Goal: Task Accomplishment & Management: Complete application form

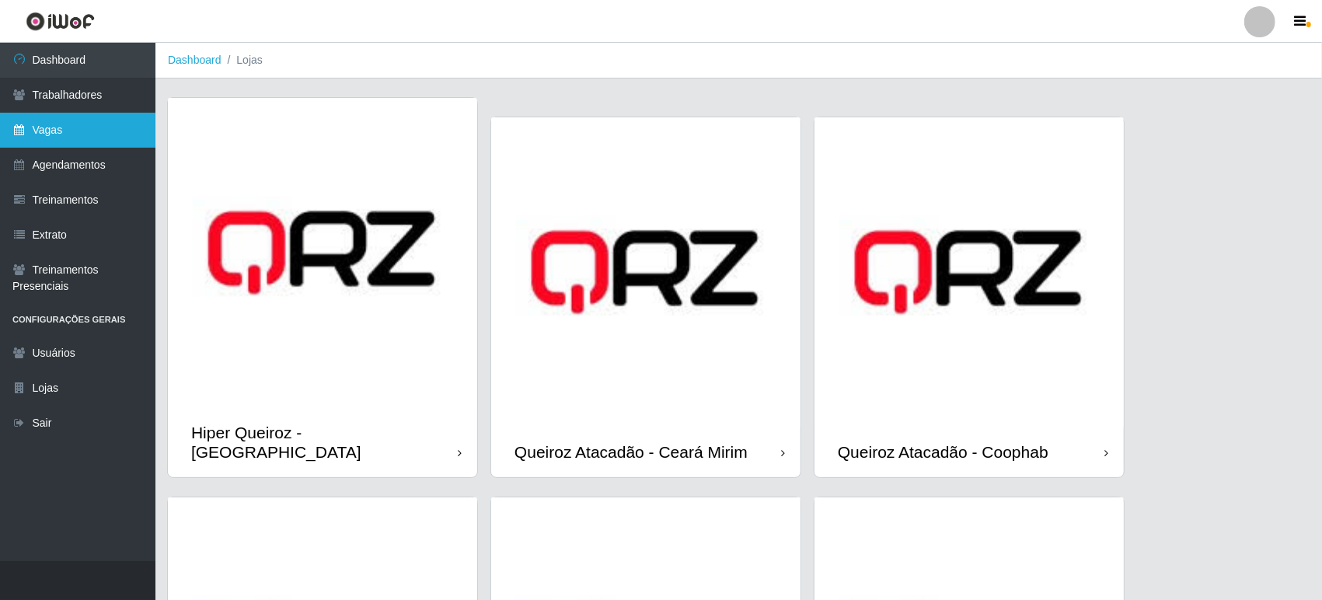
click at [68, 132] on link "Vagas" at bounding box center [77, 130] width 155 height 35
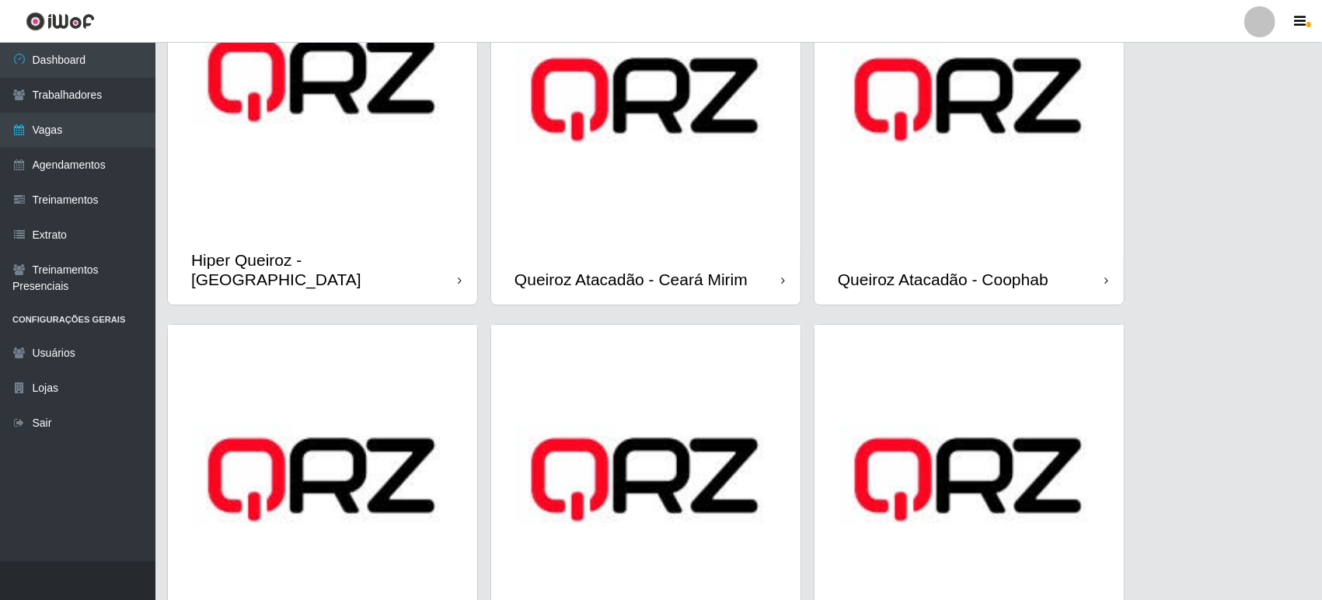
scroll to position [259, 0]
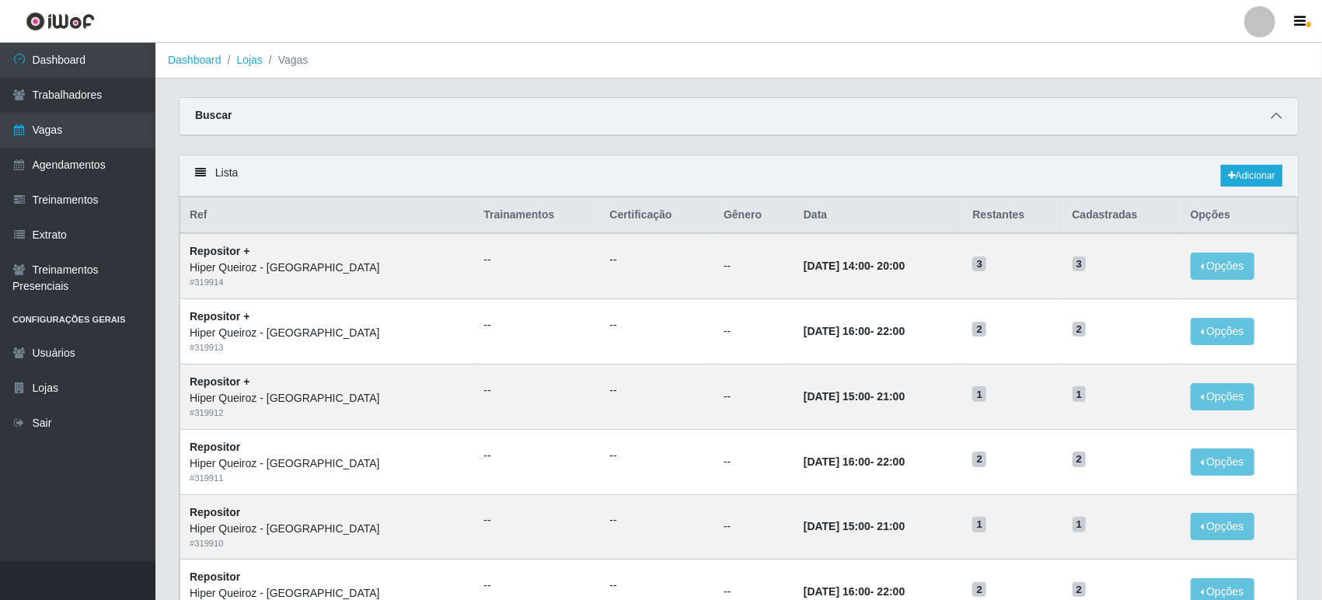
click at [1278, 112] on icon at bounding box center [1276, 115] width 11 height 11
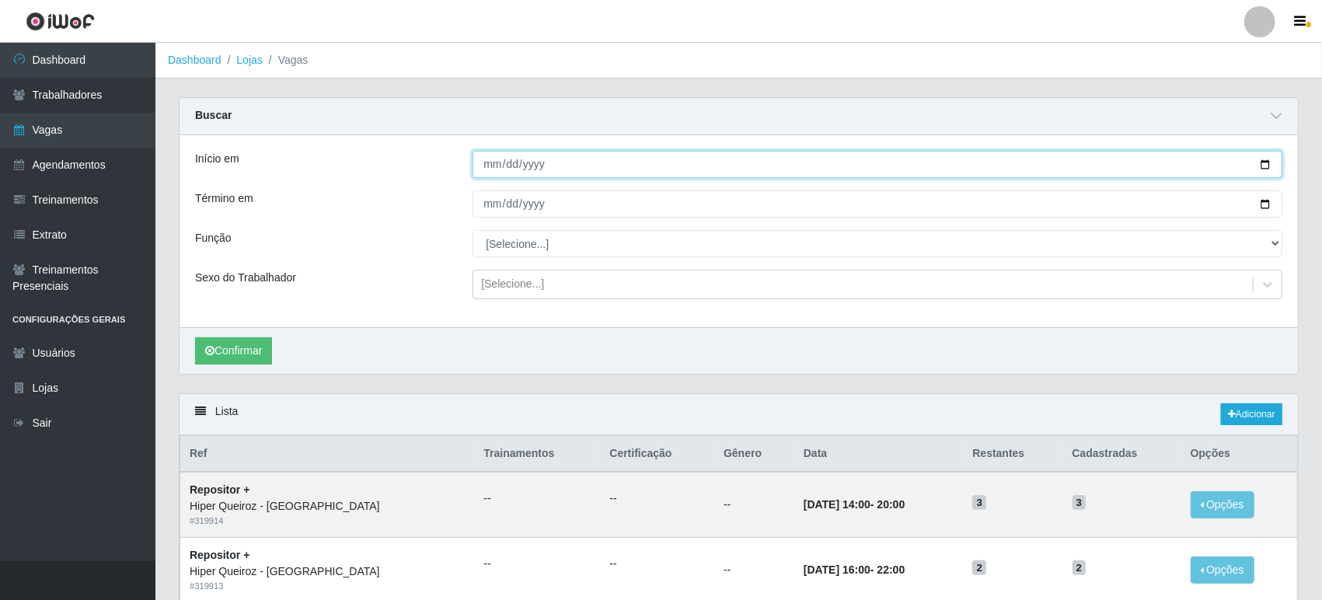
click at [504, 160] on input "Início em" at bounding box center [878, 164] width 810 height 27
click at [1267, 165] on input "Início em" at bounding box center [878, 164] width 810 height 27
type input "[DATE]"
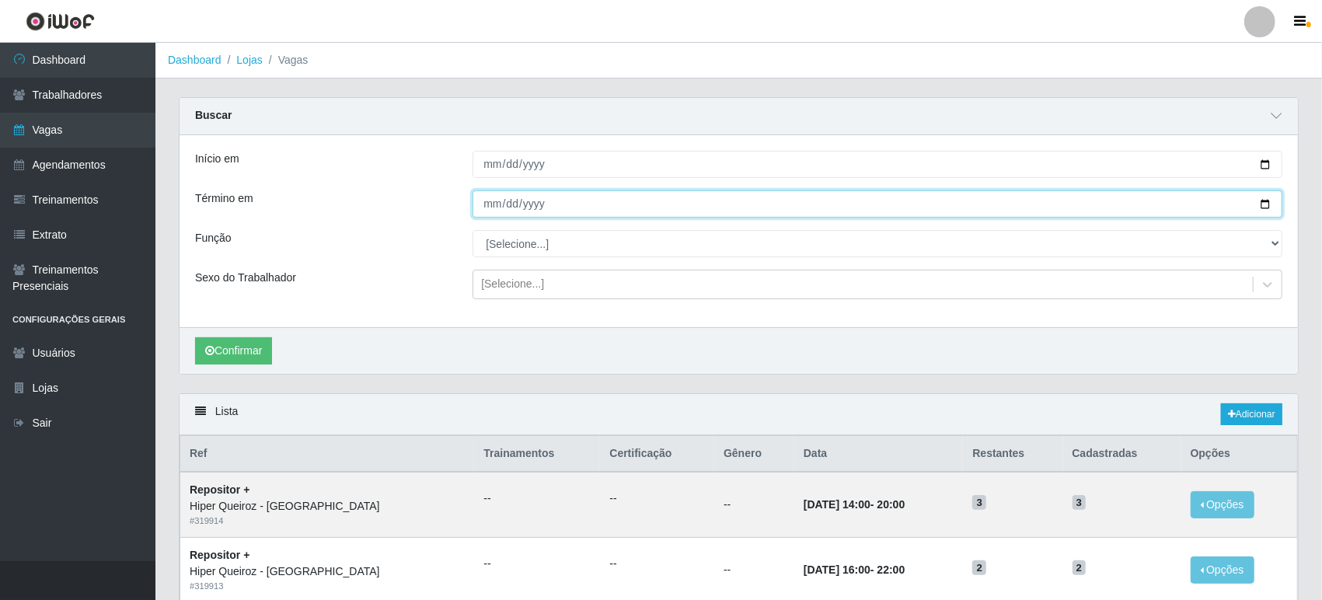
click at [1263, 207] on input "Término em" at bounding box center [878, 203] width 810 height 27
type input "[DATE]"
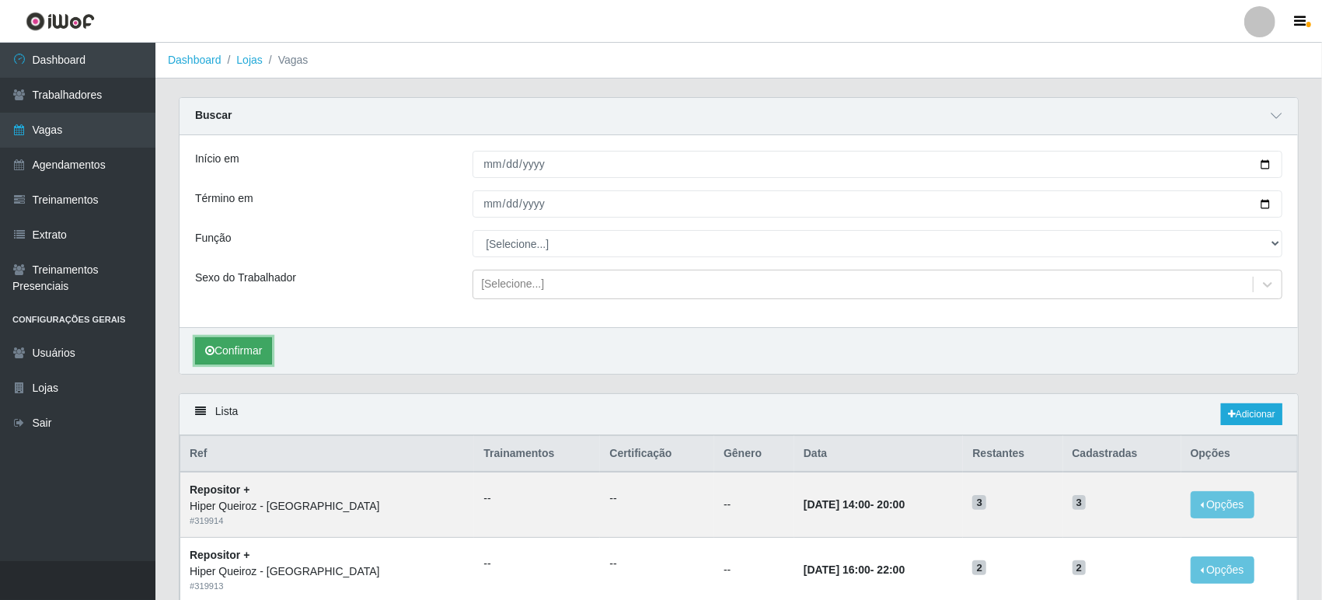
click at [253, 351] on button "Confirmar" at bounding box center [233, 350] width 77 height 27
click at [202, 409] on icon at bounding box center [200, 411] width 11 height 11
click at [215, 408] on div "Lista Adicionar" at bounding box center [739, 414] width 1119 height 41
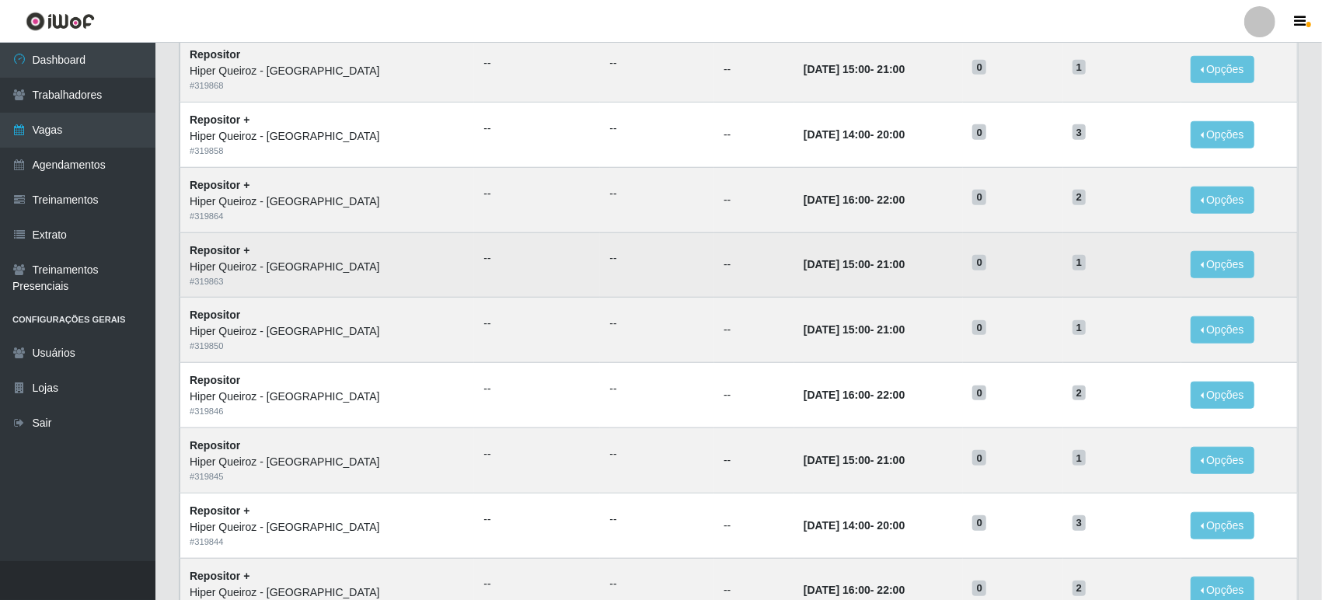
scroll to position [952, 0]
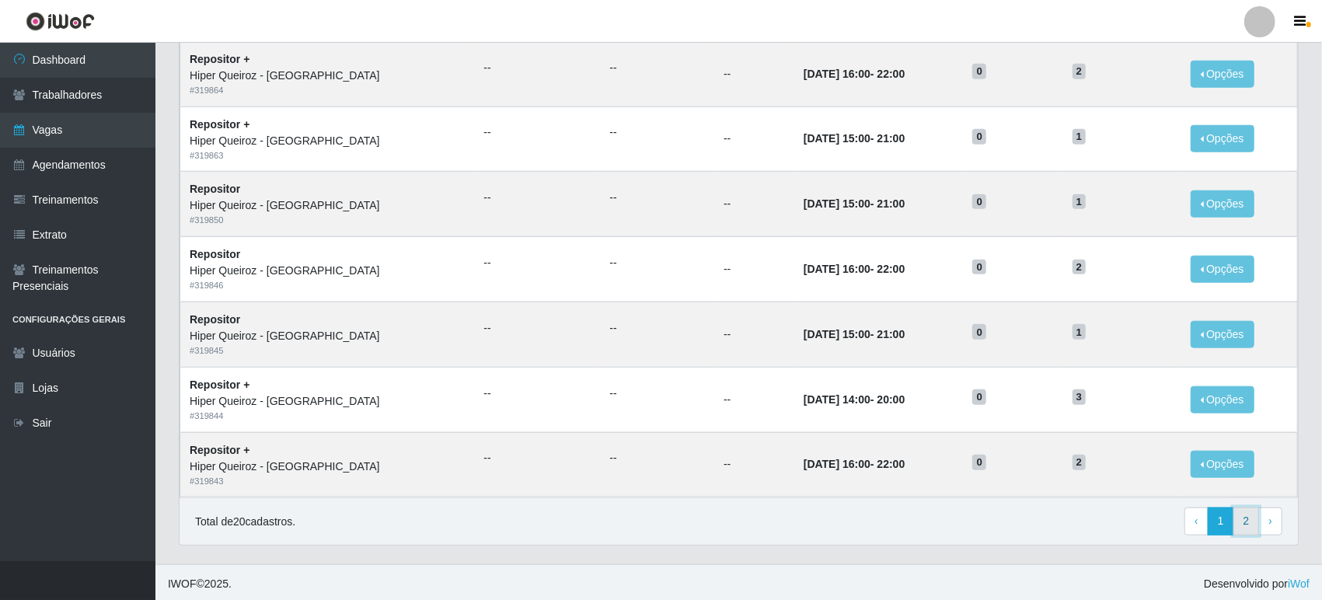
click at [1245, 520] on link "2" at bounding box center [1247, 522] width 26 height 28
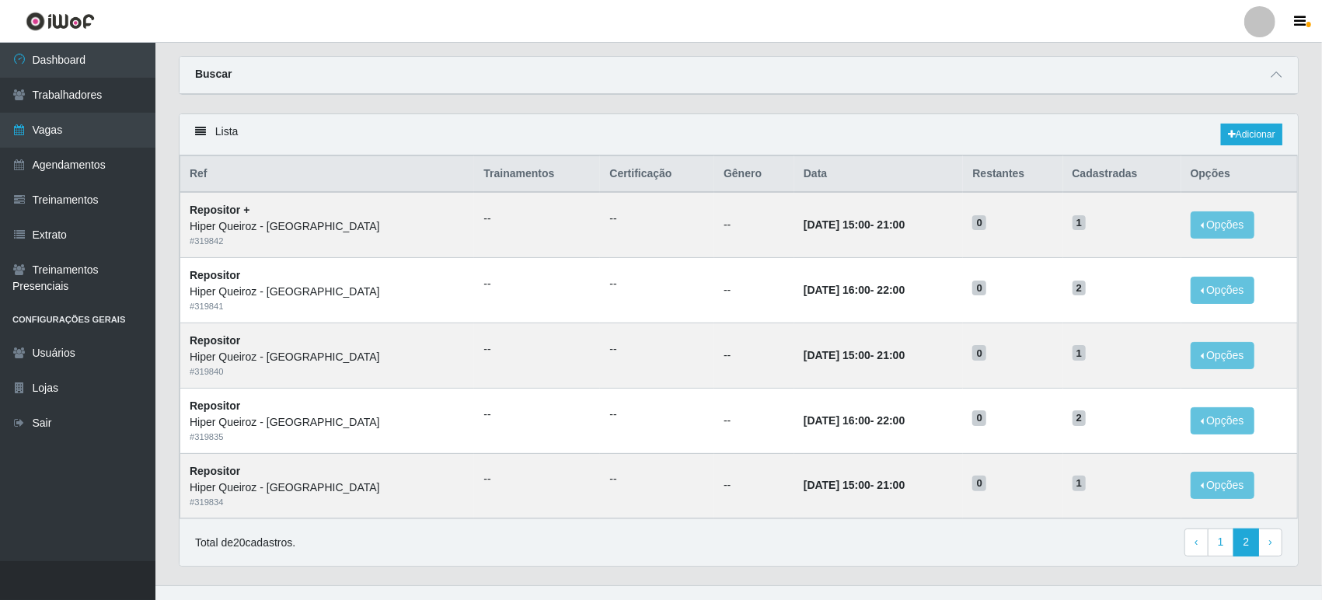
scroll to position [63, 0]
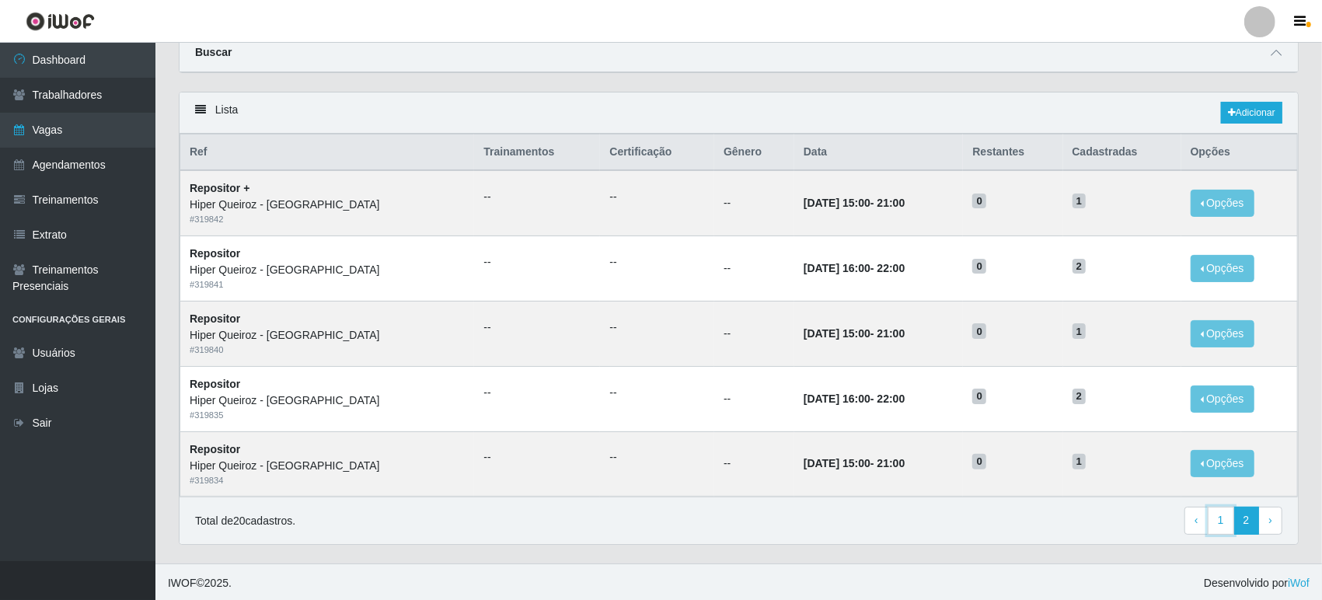
drag, startPoint x: 1227, startPoint y: 521, endPoint x: 1160, endPoint y: 510, distance: 67.7
click at [1227, 522] on link "1" at bounding box center [1221, 521] width 26 height 28
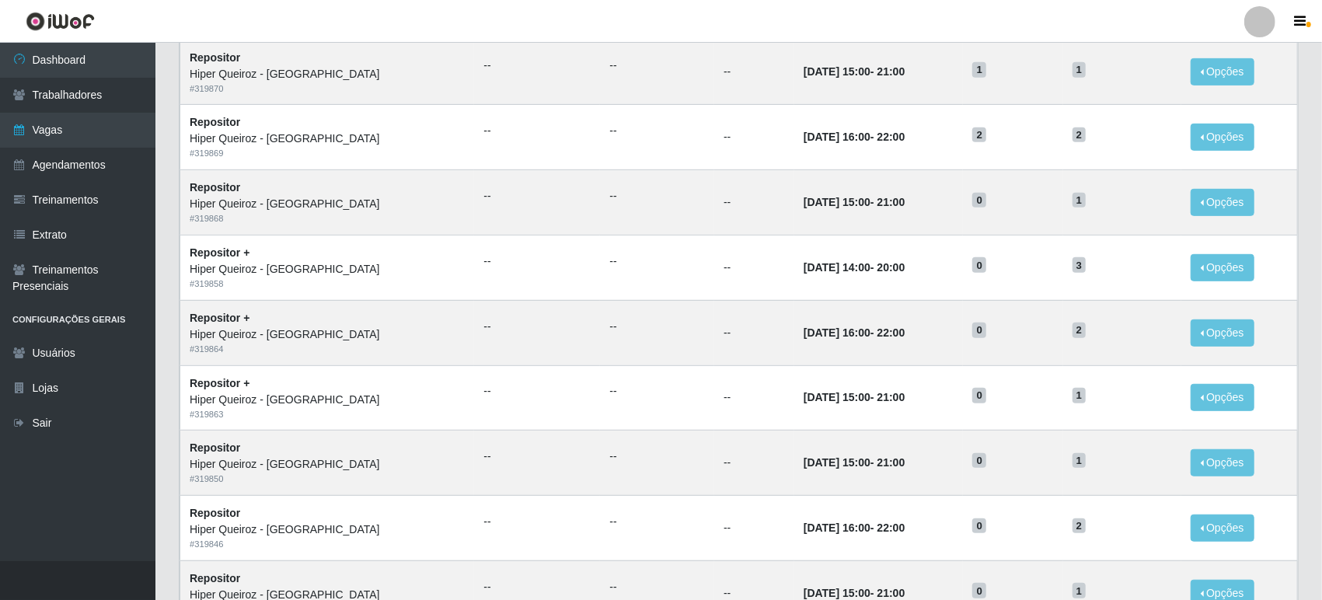
scroll to position [690, 0]
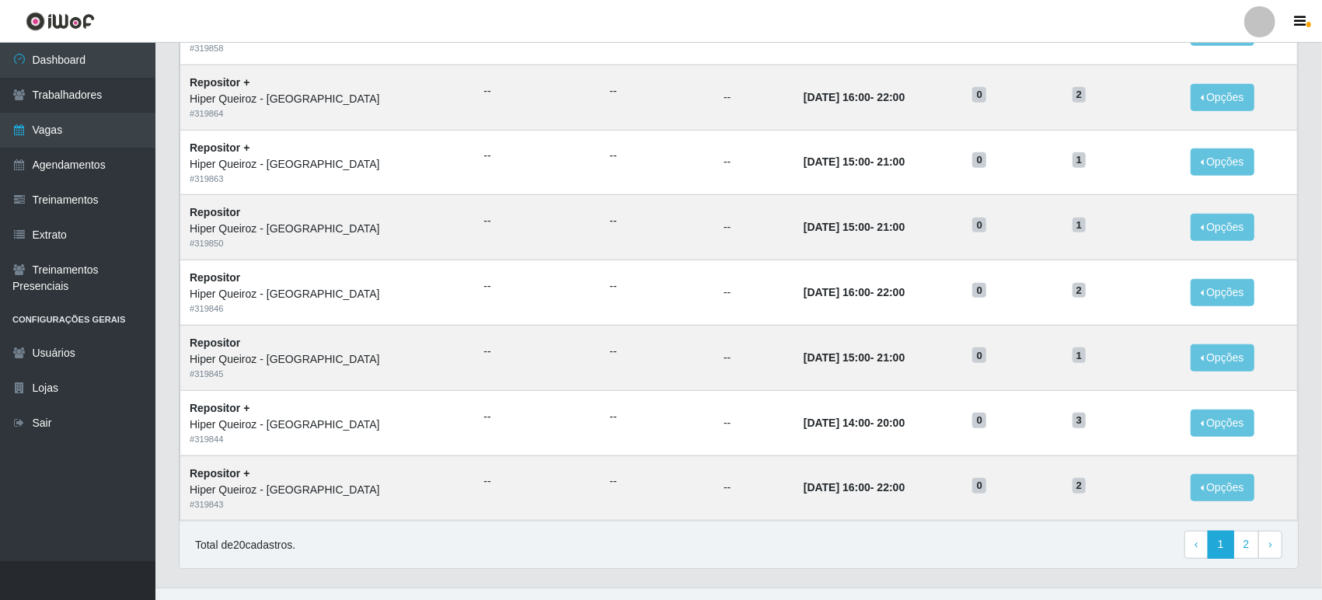
click at [790, 551] on div "Total de 20 cadastros. ‹ Previous 1 2 › Next" at bounding box center [739, 545] width 1088 height 28
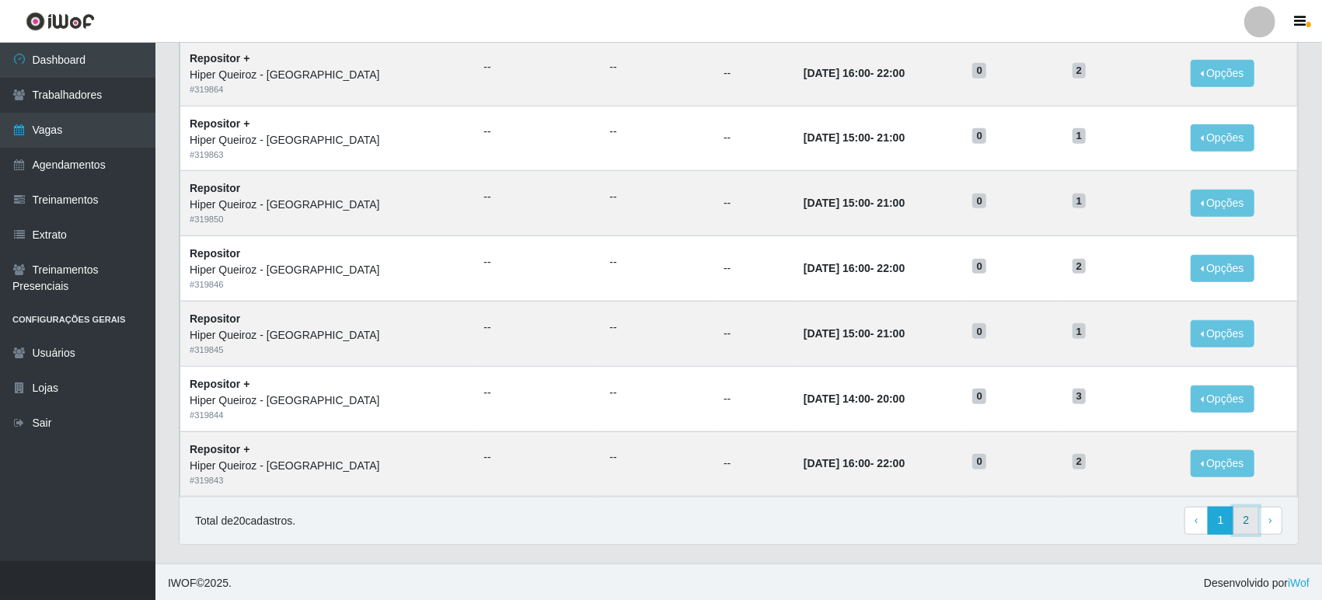
click at [1243, 519] on link "2" at bounding box center [1247, 521] width 26 height 28
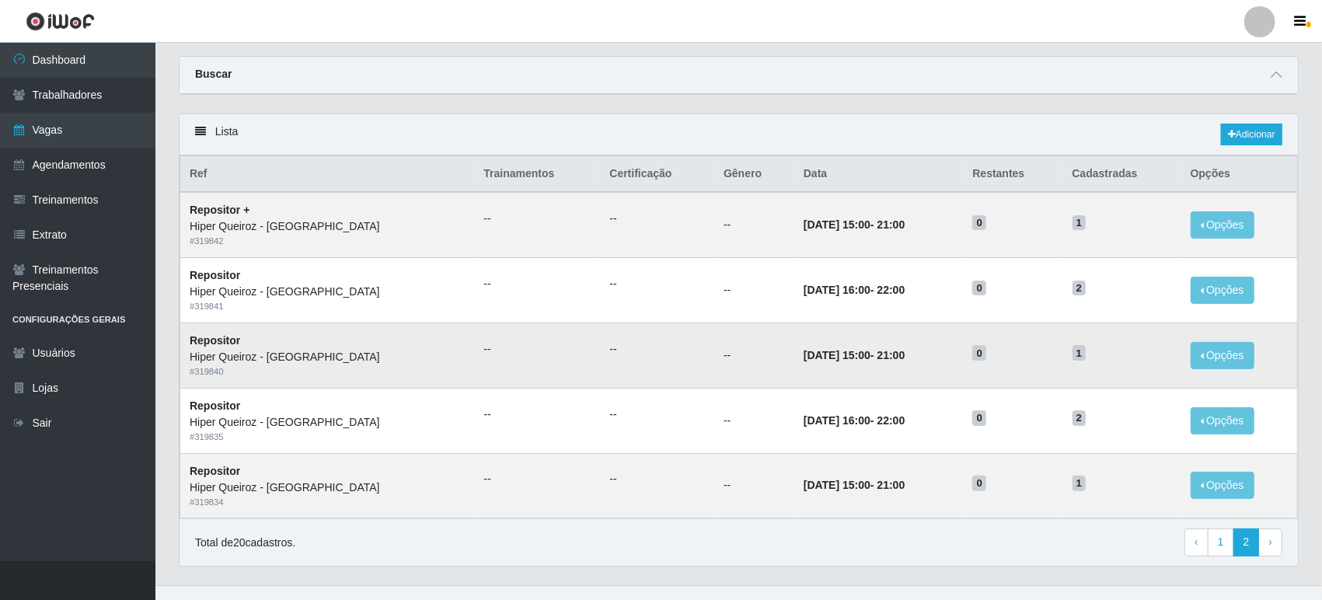
scroll to position [63, 0]
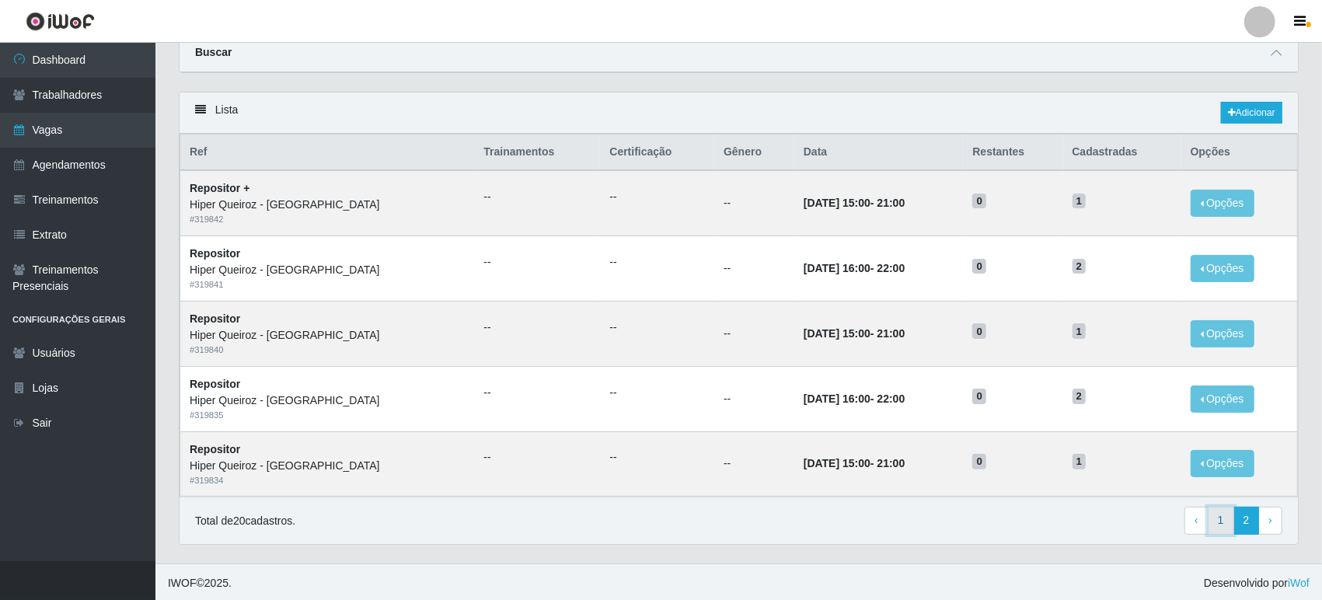
click at [1227, 524] on link "1" at bounding box center [1221, 521] width 26 height 28
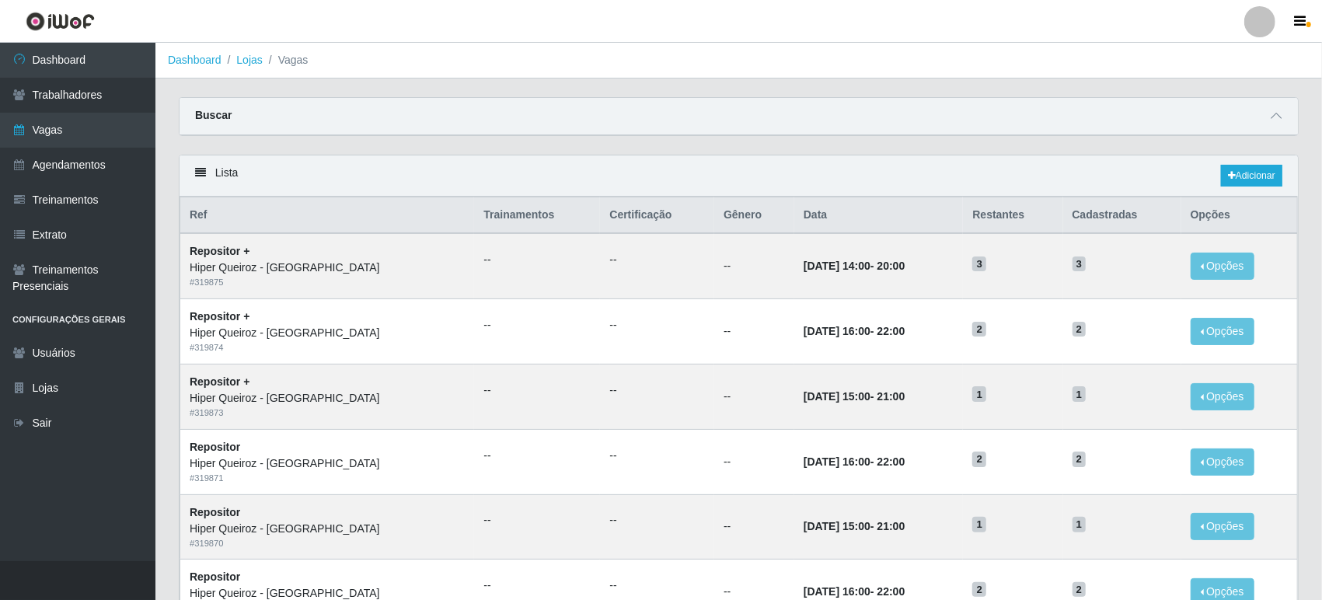
click at [252, 59] on link "Lojas" at bounding box center [249, 60] width 26 height 12
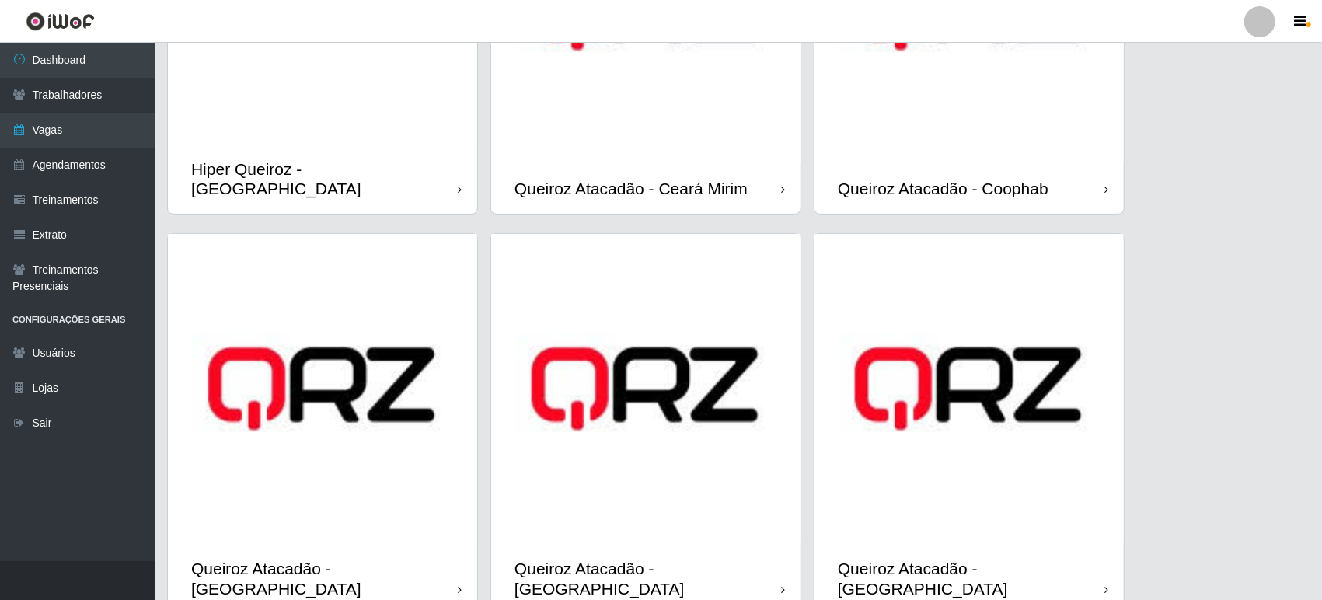
scroll to position [316, 0]
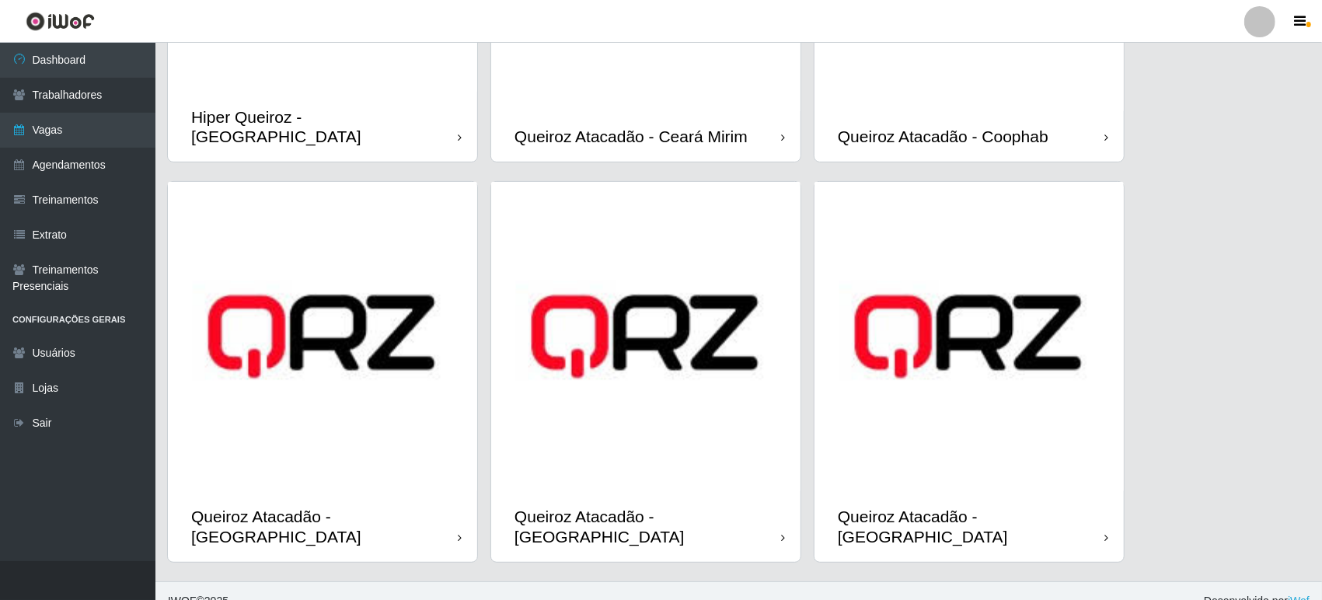
click at [621, 365] on img at bounding box center [645, 336] width 309 height 309
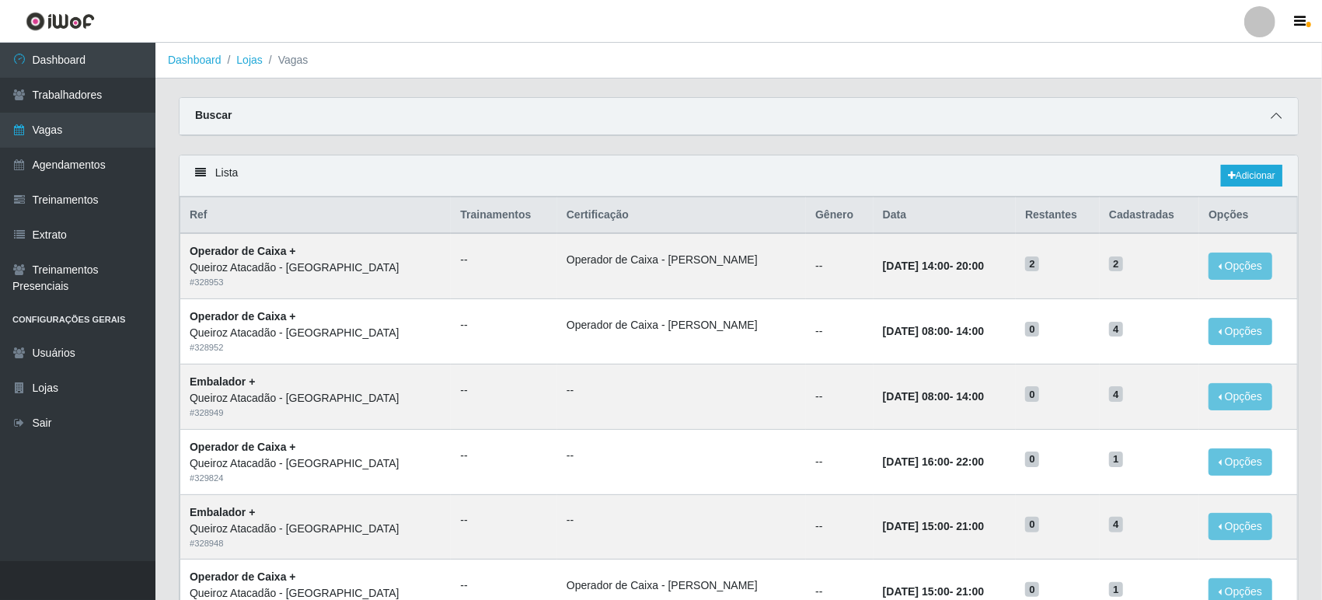
click at [1275, 113] on icon at bounding box center [1276, 115] width 11 height 11
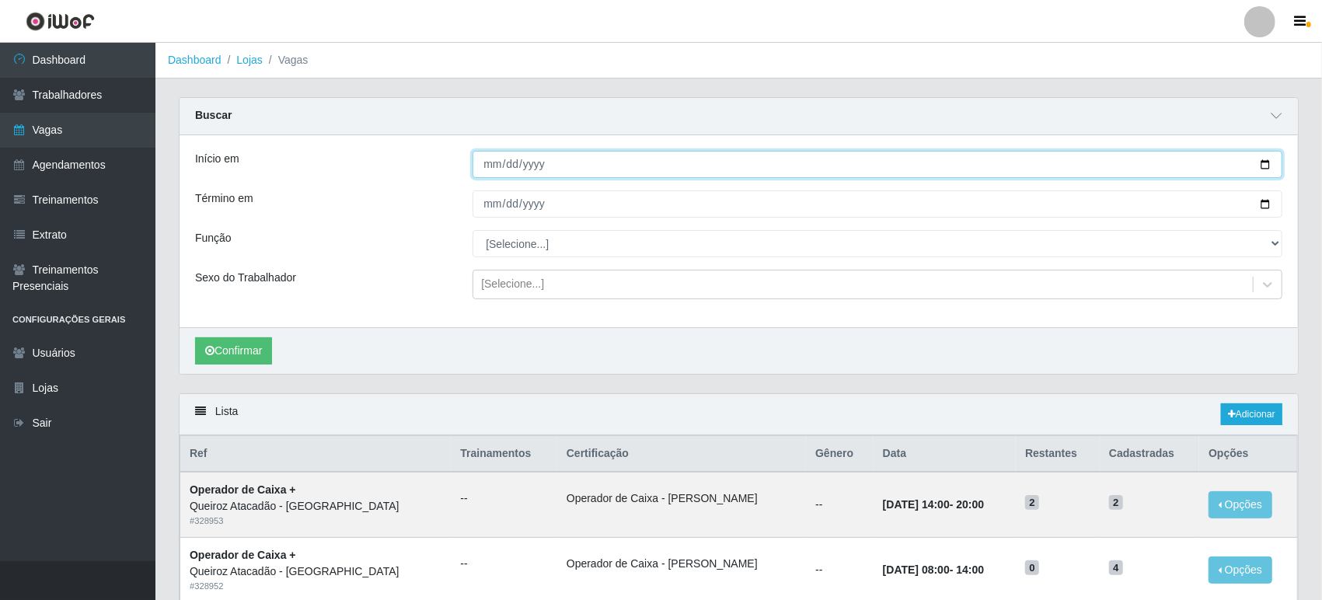
click at [1276, 165] on input "Início em" at bounding box center [878, 164] width 810 height 27
click at [1270, 166] on input "Início em" at bounding box center [878, 164] width 810 height 27
click at [1268, 166] on input "Início em" at bounding box center [878, 164] width 810 height 27
type input "[DATE]"
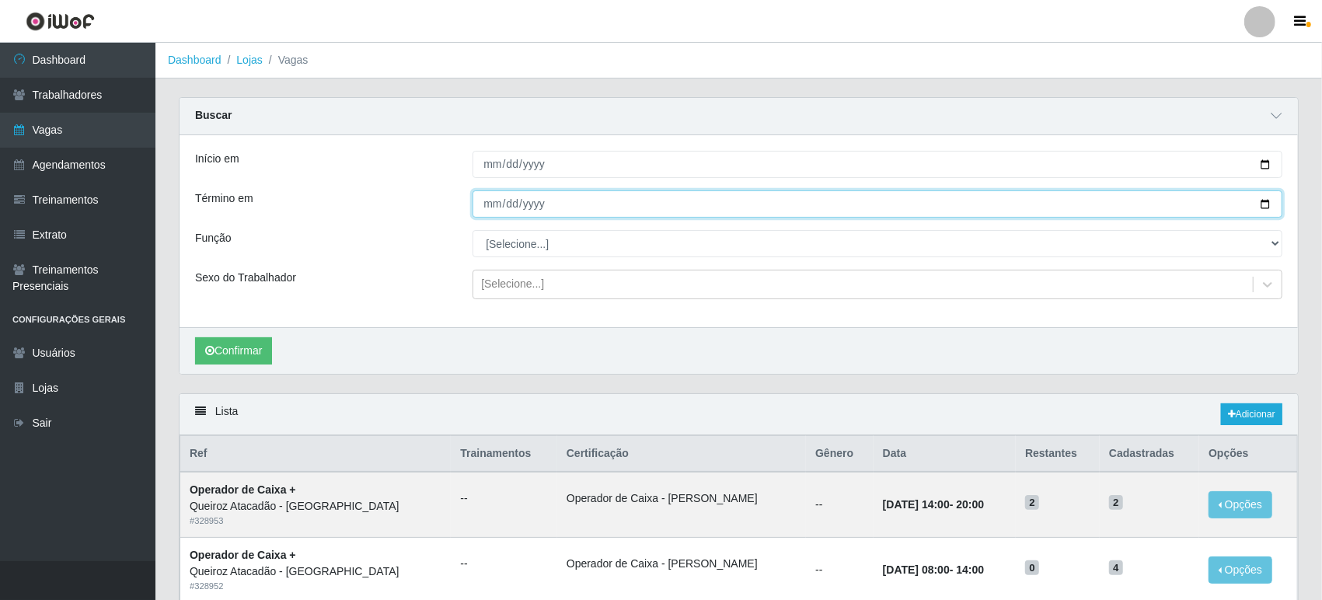
click at [1263, 204] on input "Término em" at bounding box center [878, 203] width 810 height 27
type input "[DATE]"
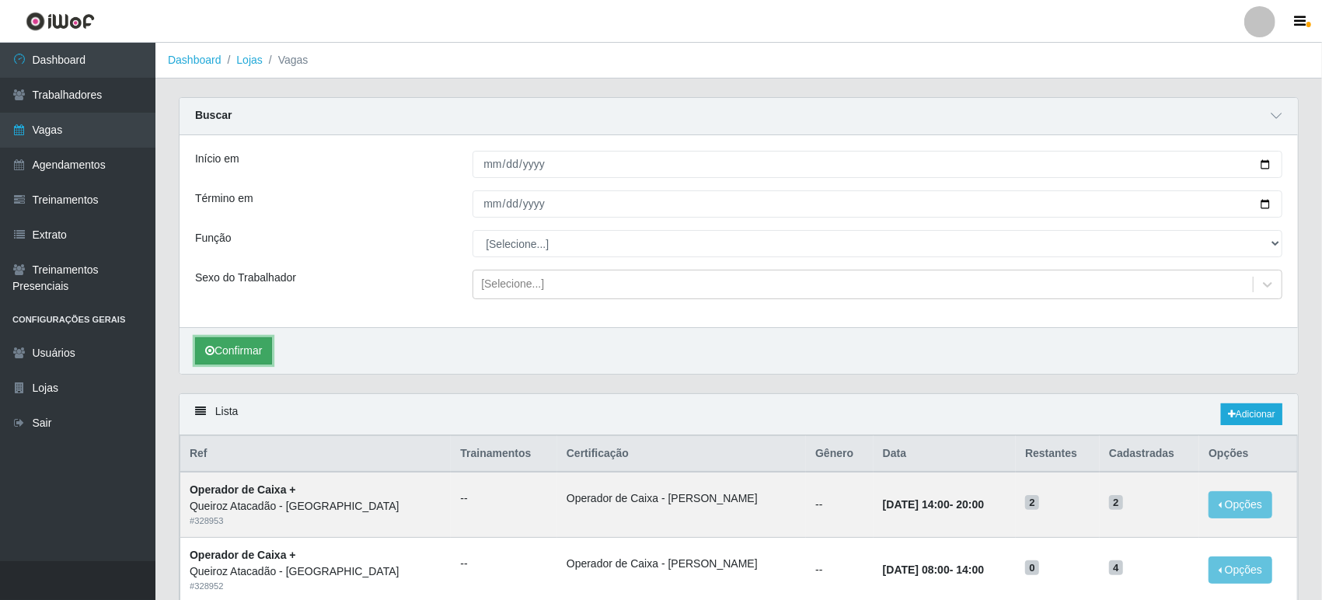
click at [260, 355] on button "Confirmar" at bounding box center [233, 350] width 77 height 27
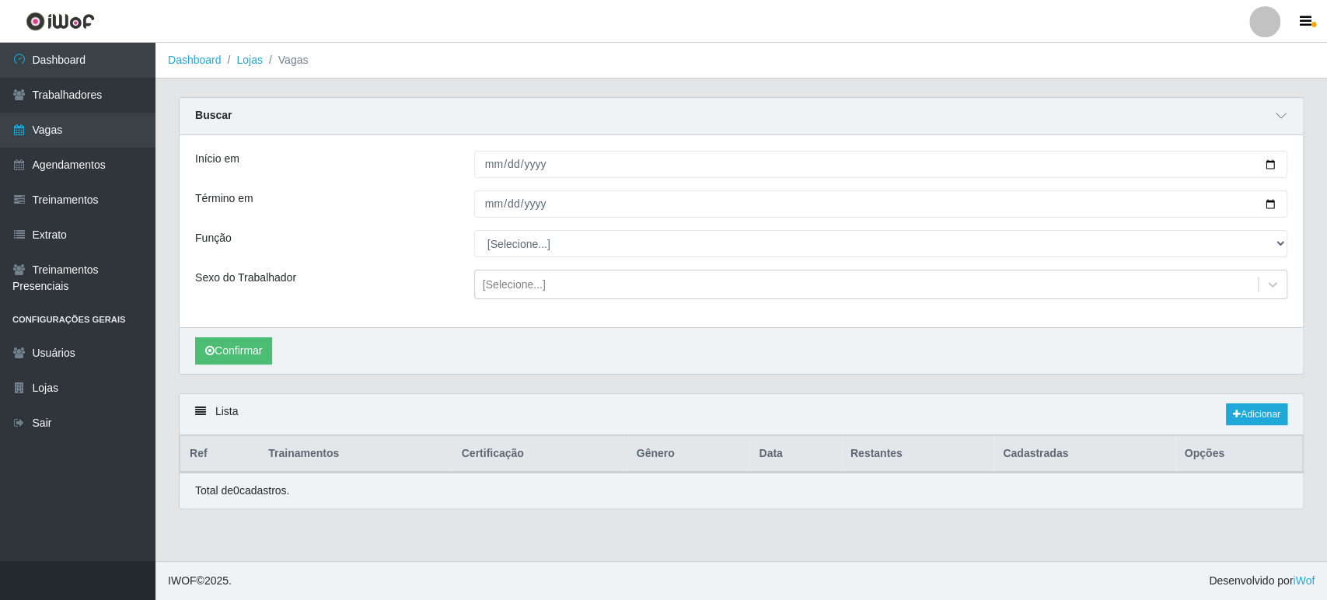
click at [247, 61] on link "Lojas" at bounding box center [249, 60] width 26 height 12
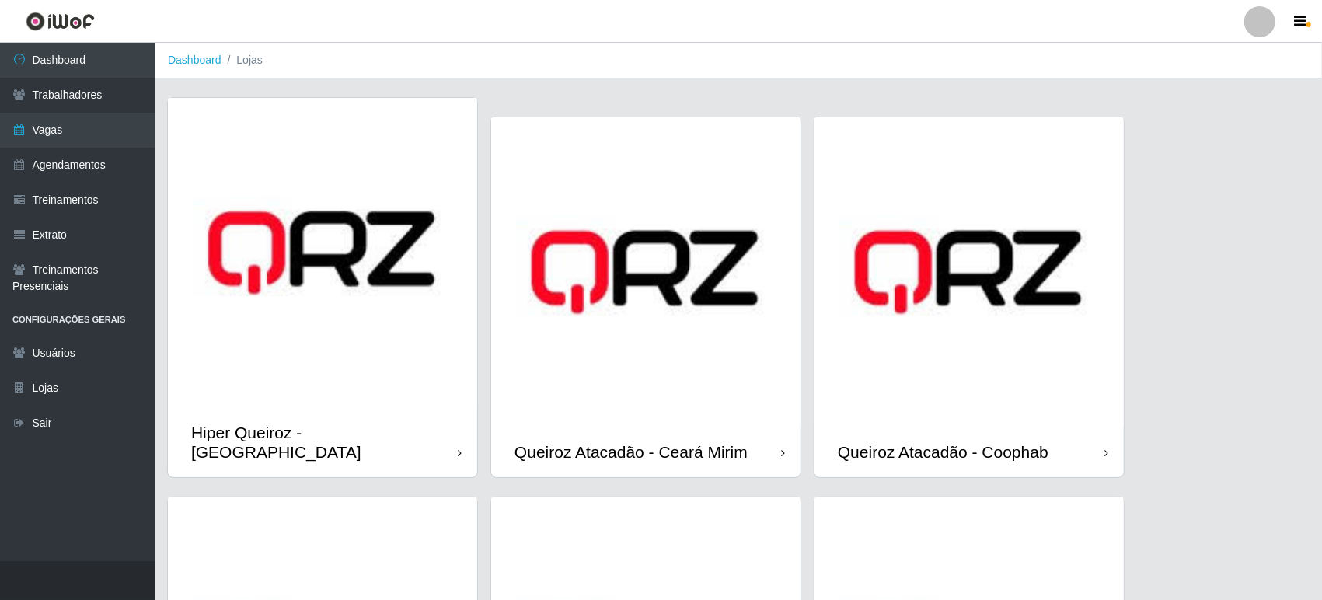
click at [372, 277] on img at bounding box center [322, 252] width 309 height 309
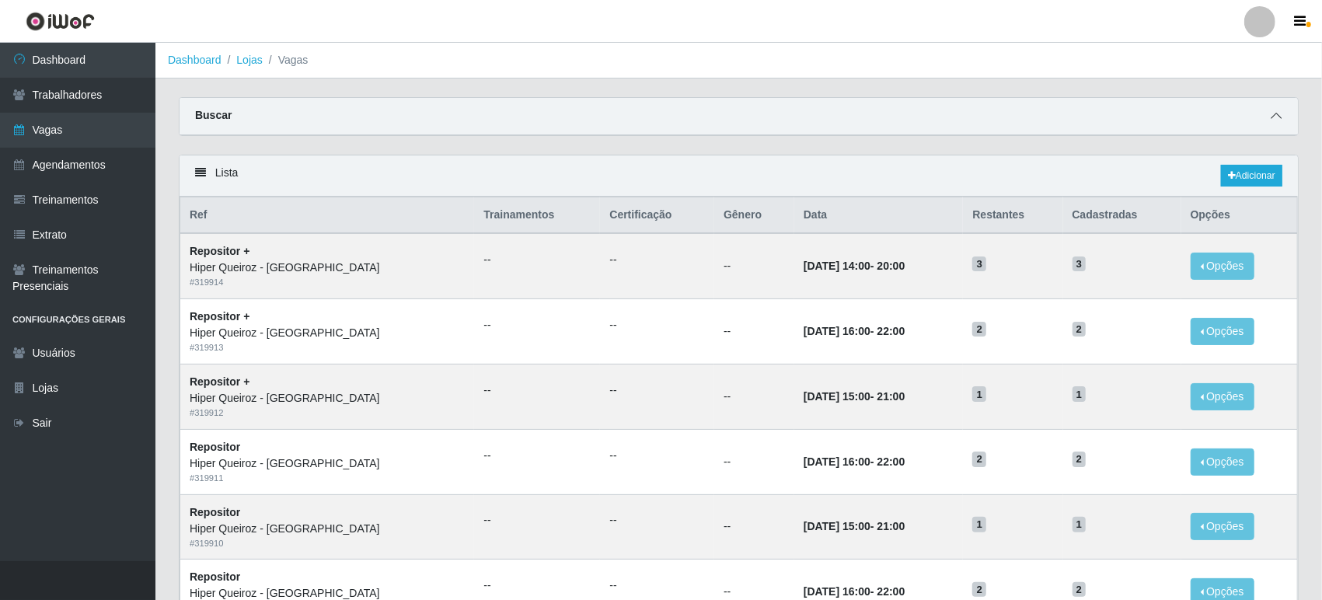
click at [1282, 117] on span at bounding box center [1276, 116] width 19 height 18
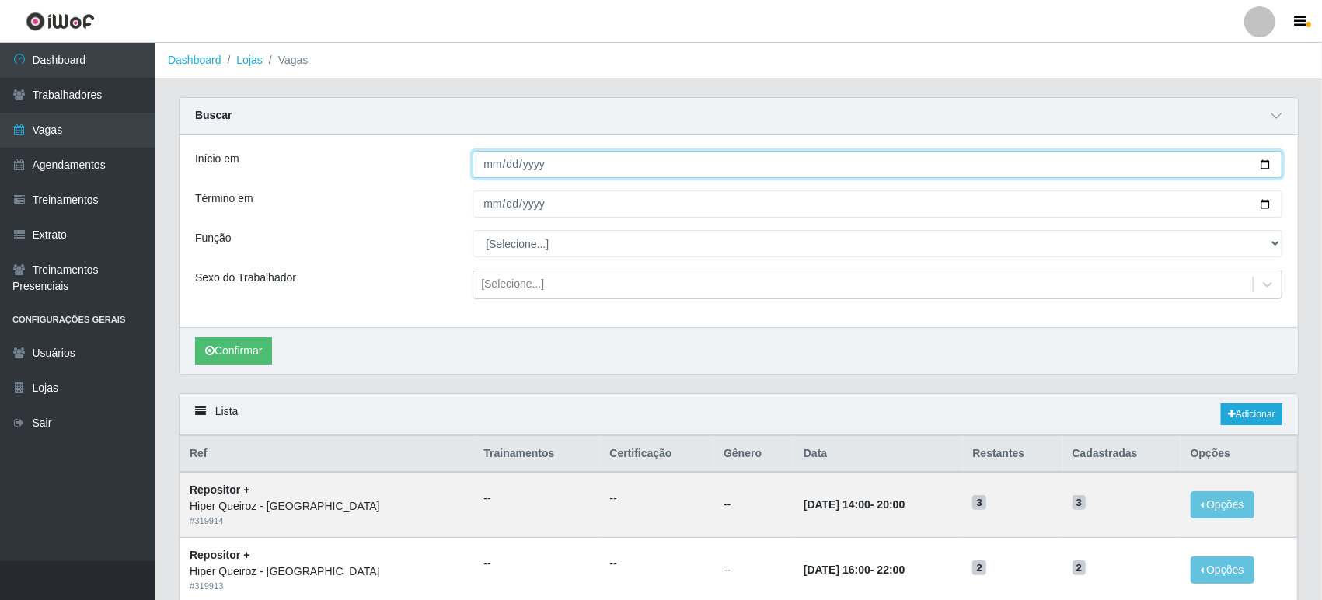
click at [507, 158] on input "Início em" at bounding box center [878, 164] width 810 height 27
click at [494, 162] on input "Início em" at bounding box center [878, 164] width 810 height 27
drag, startPoint x: 1267, startPoint y: 164, endPoint x: 1162, endPoint y: 176, distance: 106.4
click at [1267, 165] on input "Início em" at bounding box center [878, 164] width 810 height 27
type input "[DATE]"
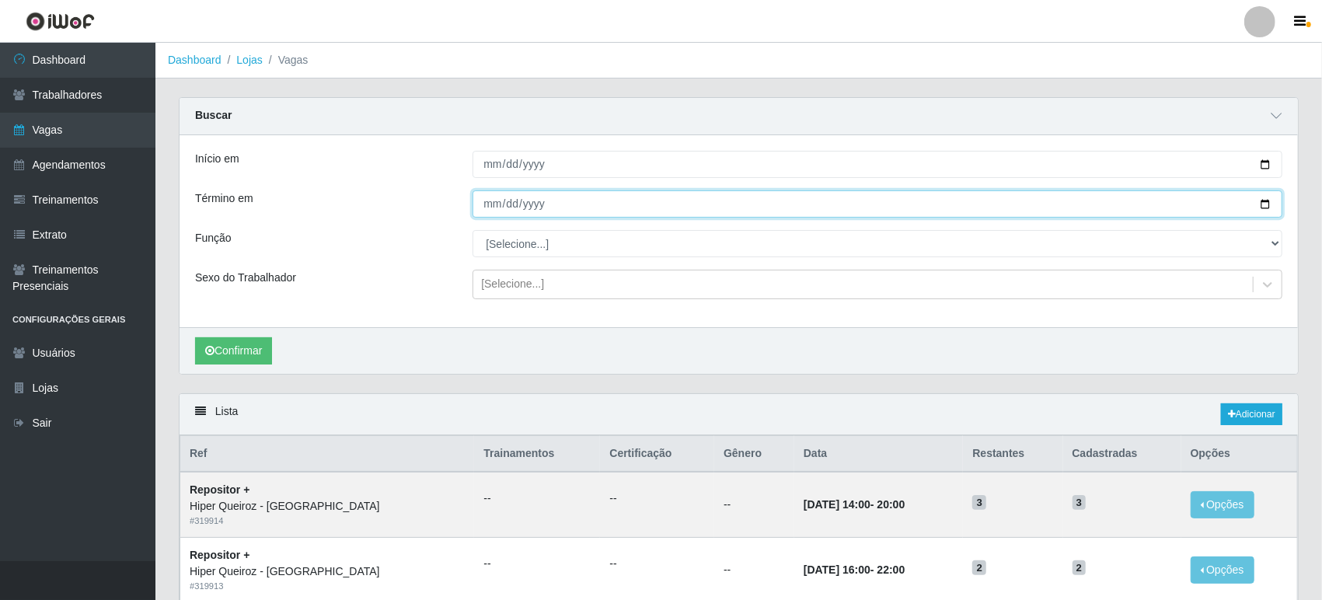
click at [1269, 204] on input "Término em" at bounding box center [878, 203] width 810 height 27
type input "[DATE]"
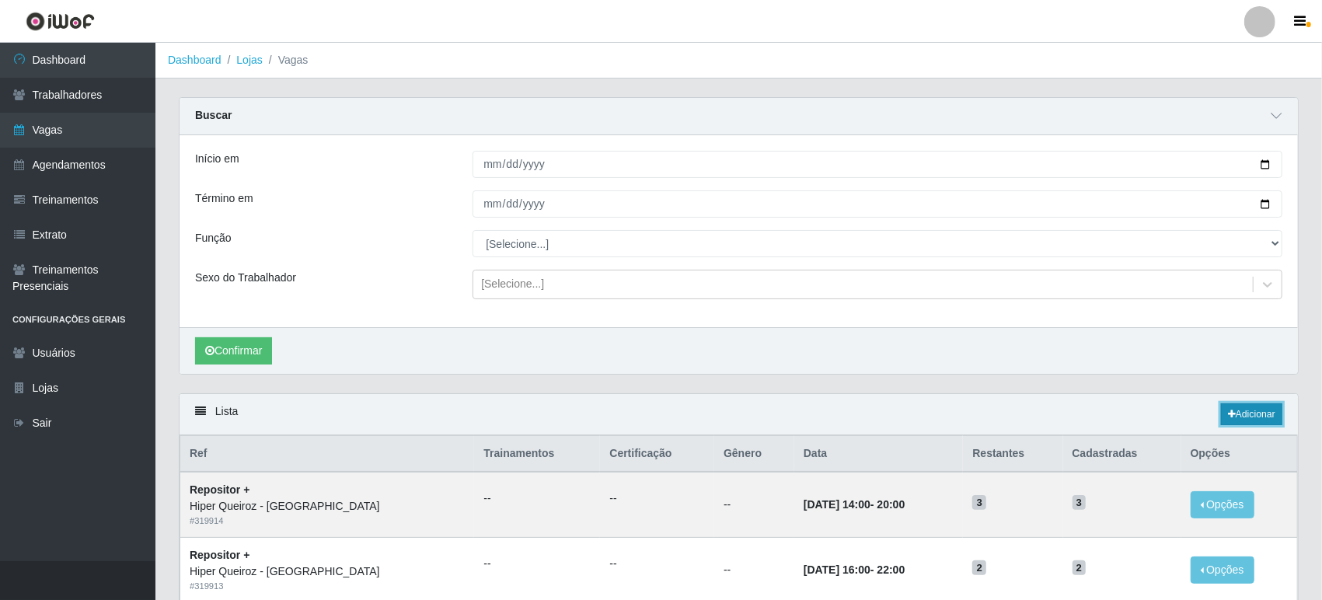
click at [1268, 420] on link "Adicionar" at bounding box center [1251, 414] width 61 height 22
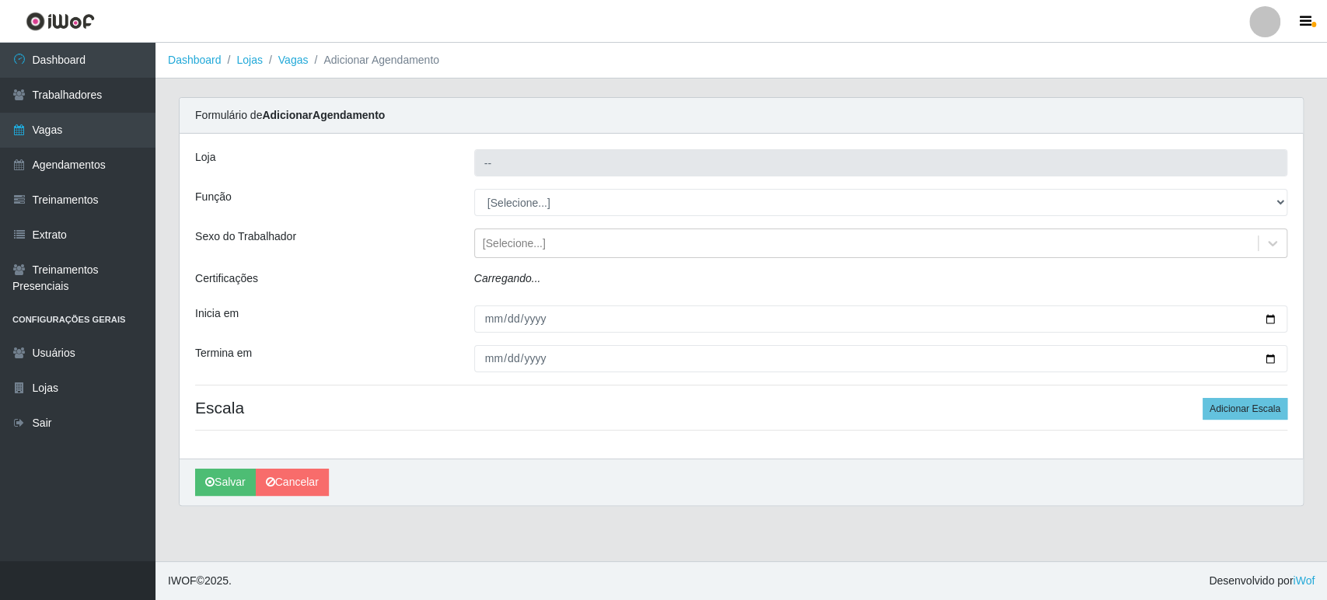
type input "Hiper Queiroz - [GEOGRAPHIC_DATA]"
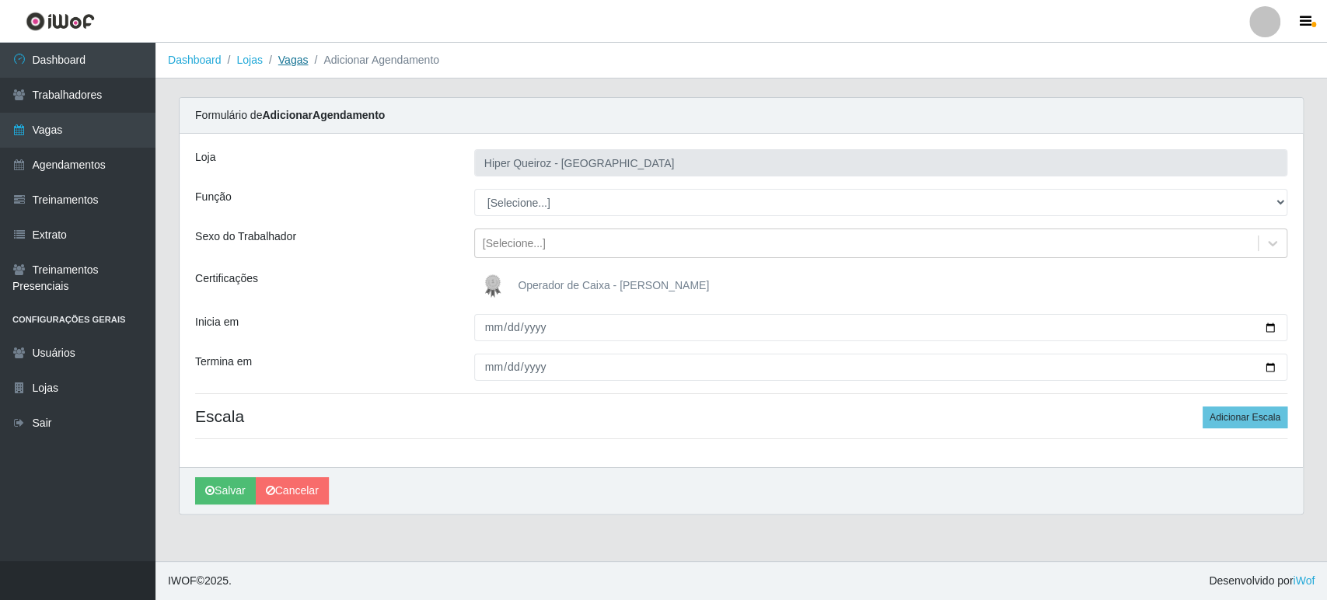
click at [292, 61] on link "Vagas" at bounding box center [293, 60] width 30 height 12
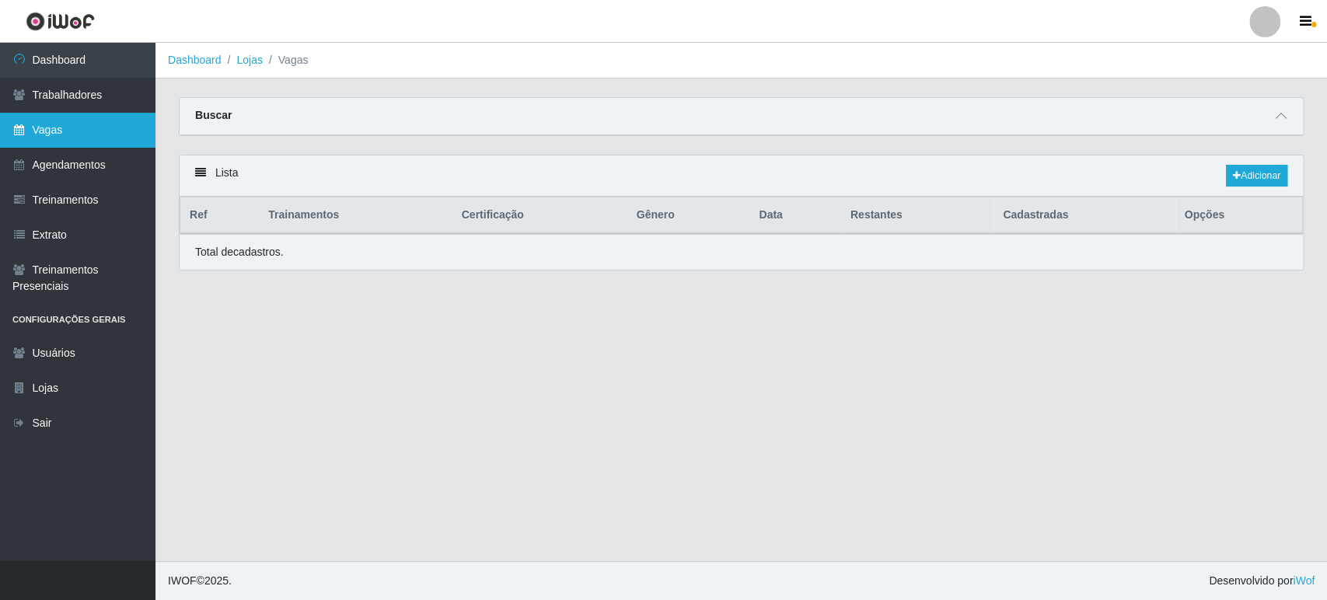
click at [66, 127] on link "Vagas" at bounding box center [77, 130] width 155 height 35
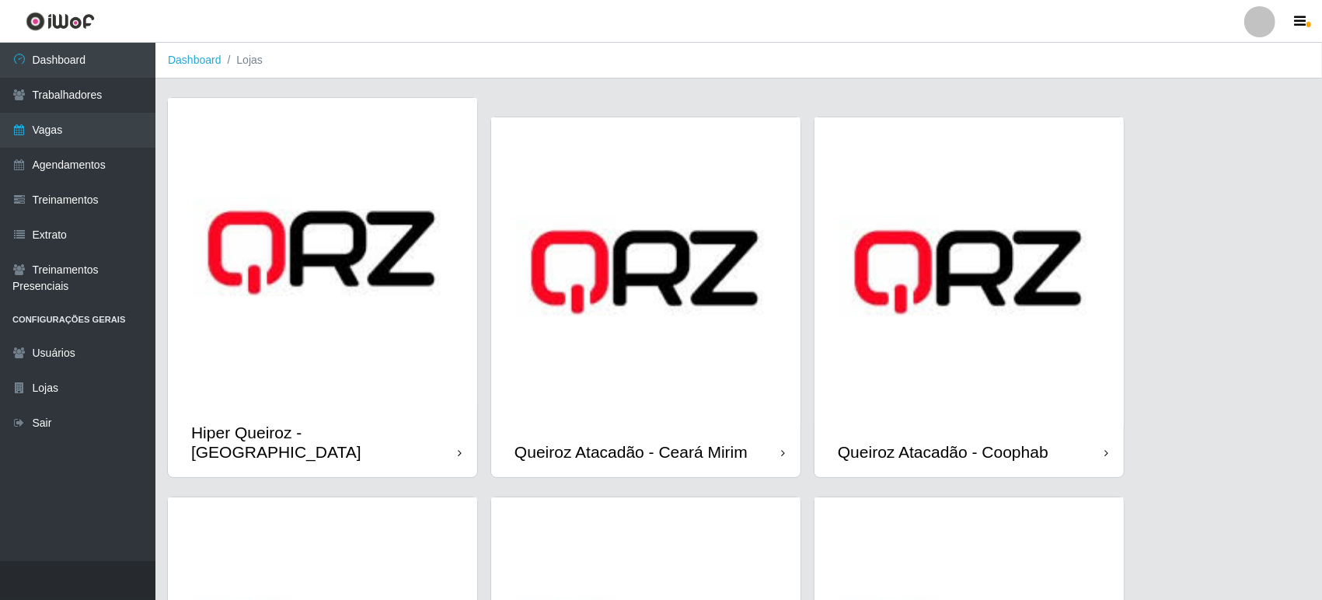
click at [344, 321] on img at bounding box center [322, 252] width 309 height 309
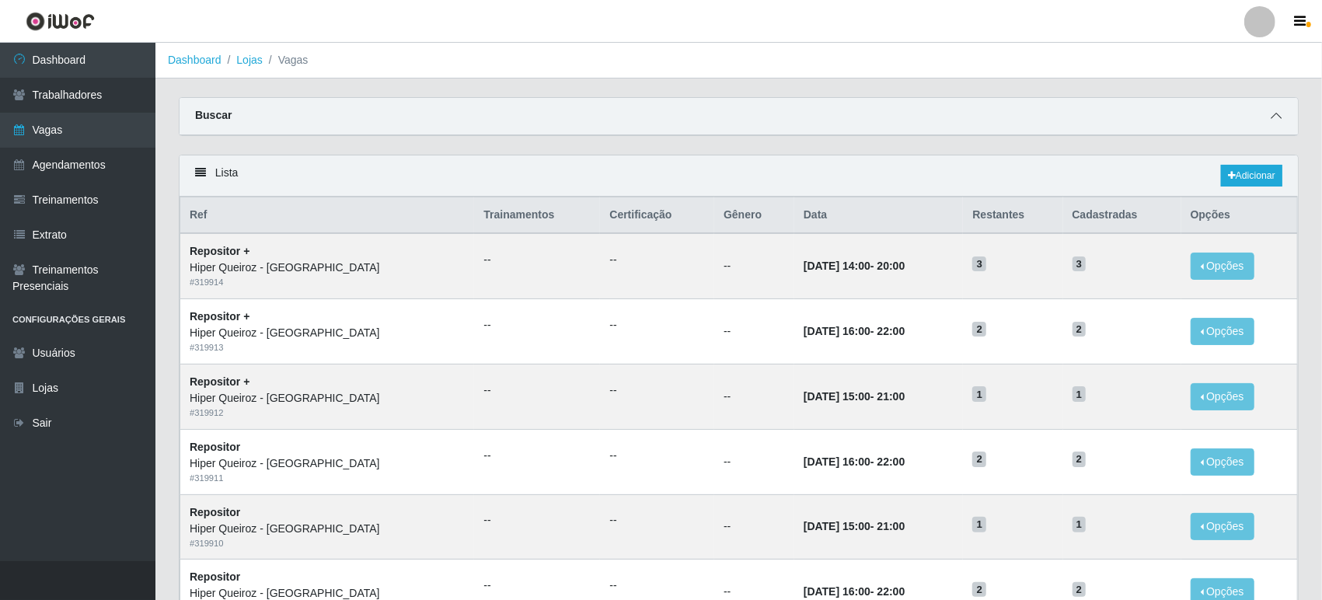
click at [1276, 112] on icon at bounding box center [1276, 115] width 11 height 11
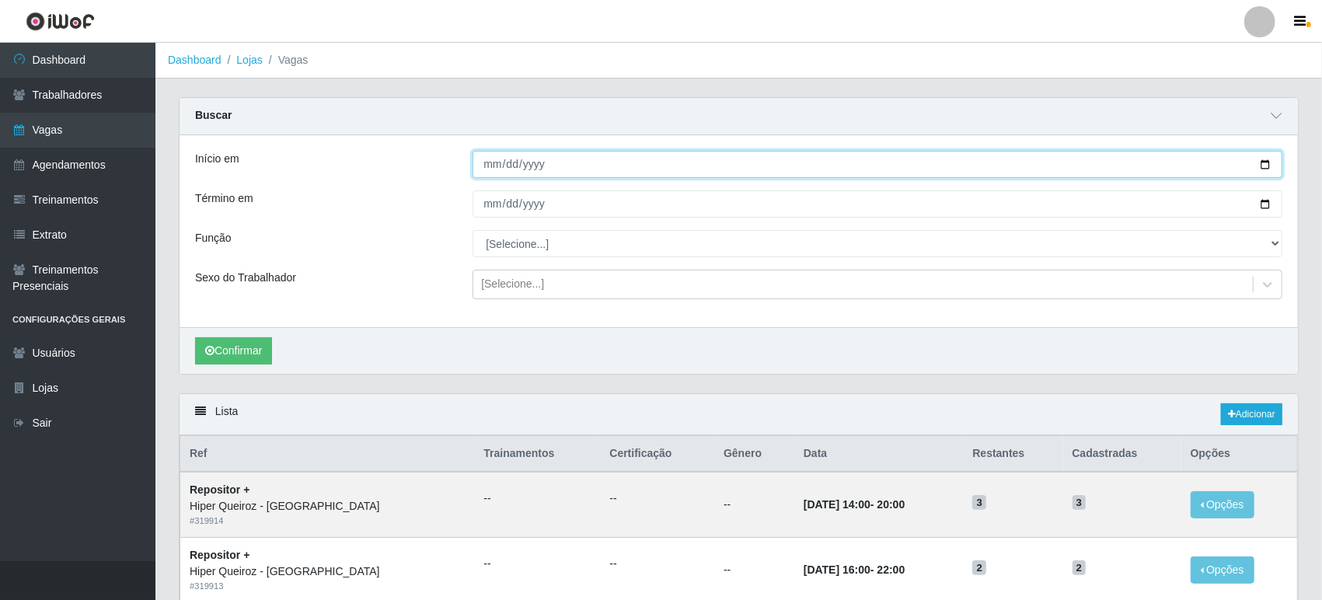
click at [1261, 164] on input "Início em" at bounding box center [878, 164] width 810 height 27
type input "[DATE]"
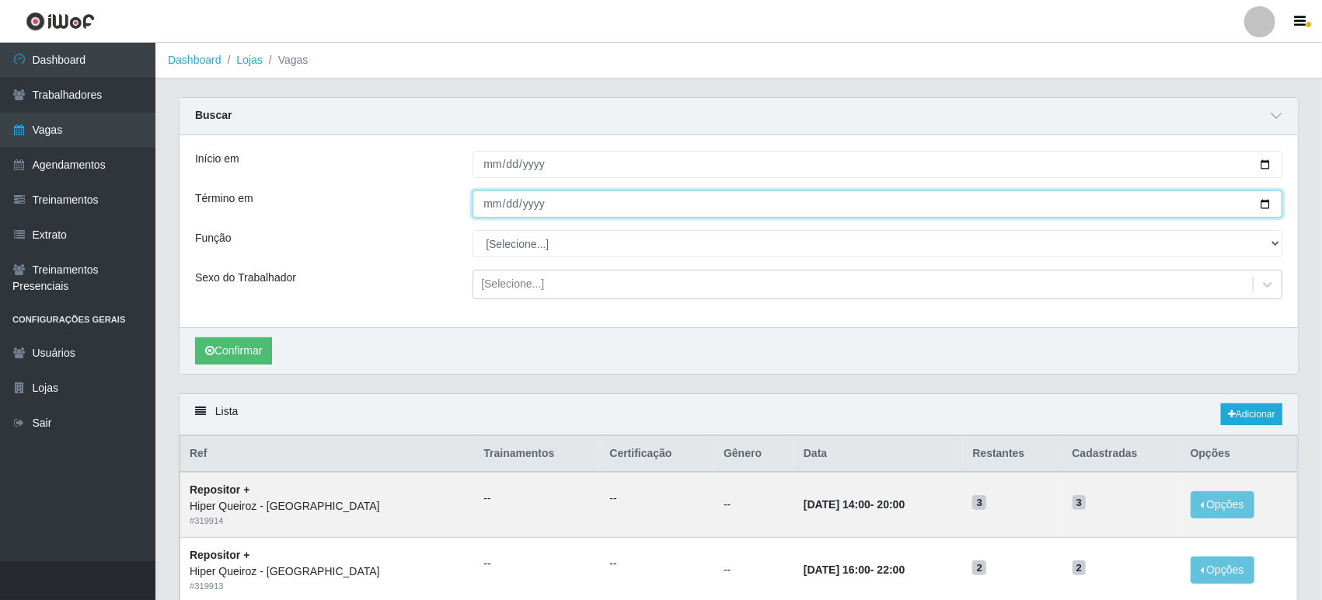
click at [1266, 204] on input "Término em" at bounding box center [878, 203] width 810 height 27
type input "[DATE]"
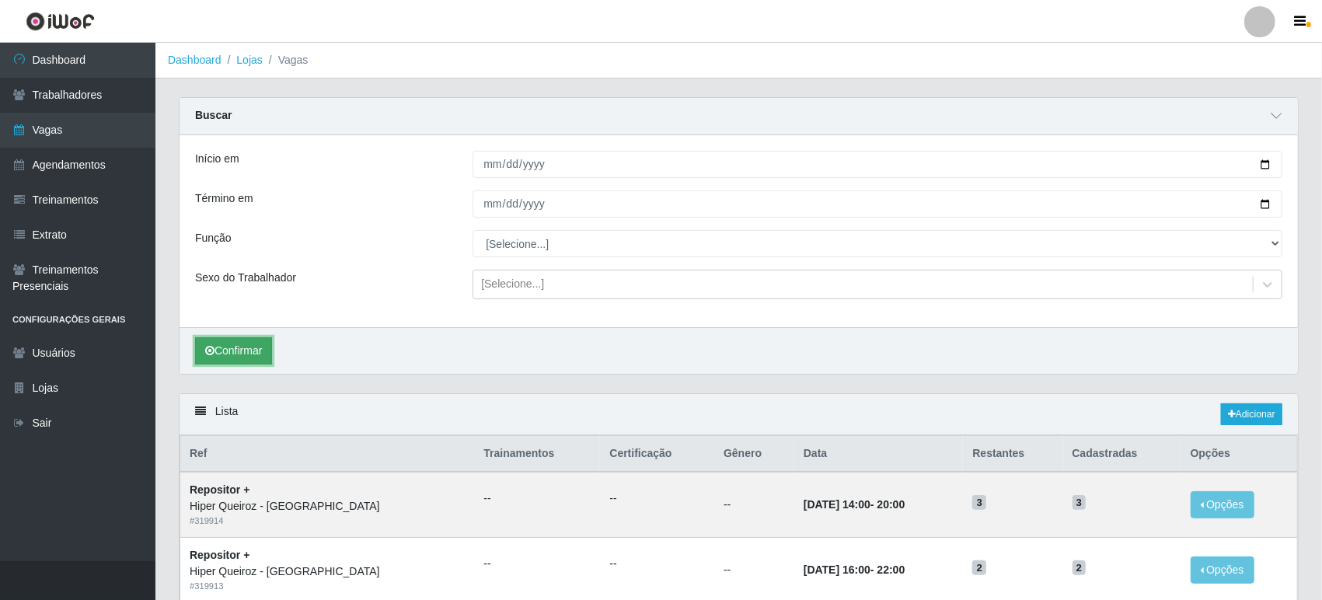
click at [243, 358] on button "Confirmar" at bounding box center [233, 350] width 77 height 27
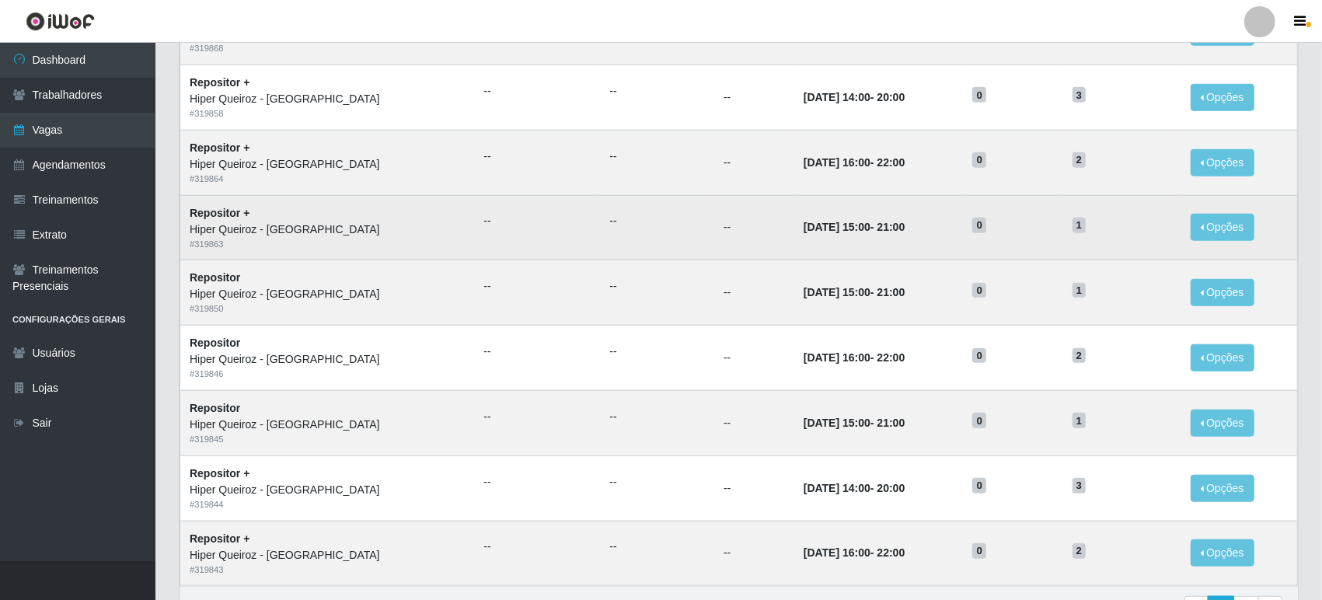
scroll to position [952, 0]
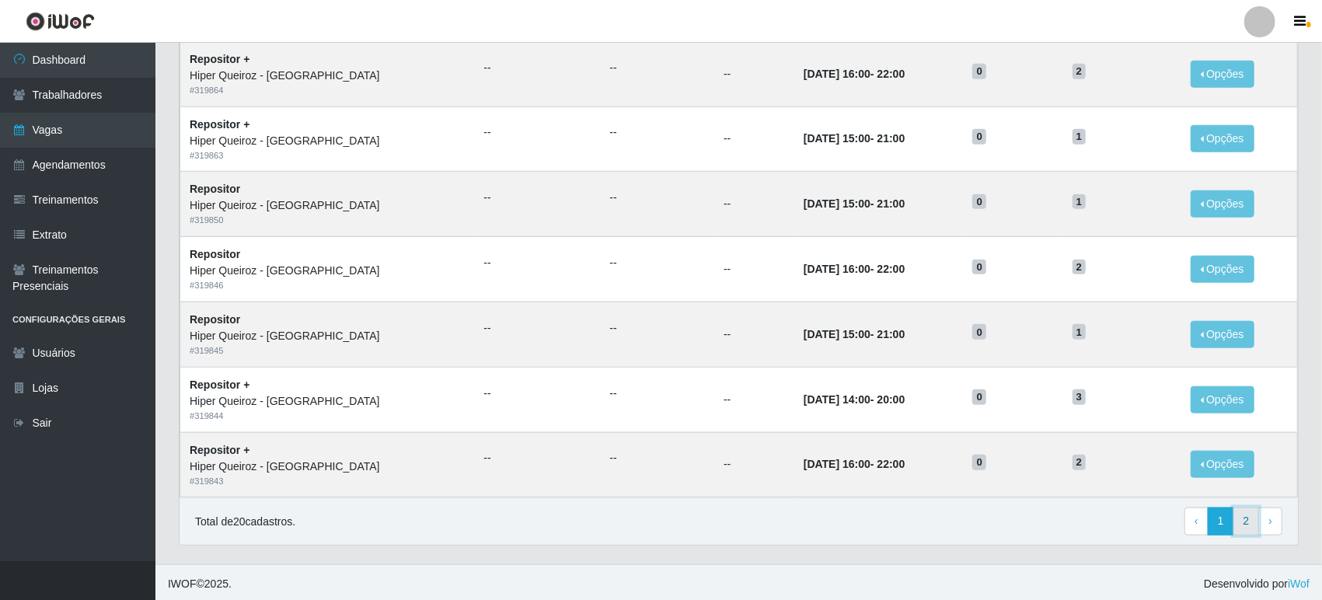
click at [1245, 519] on link "2" at bounding box center [1247, 522] width 26 height 28
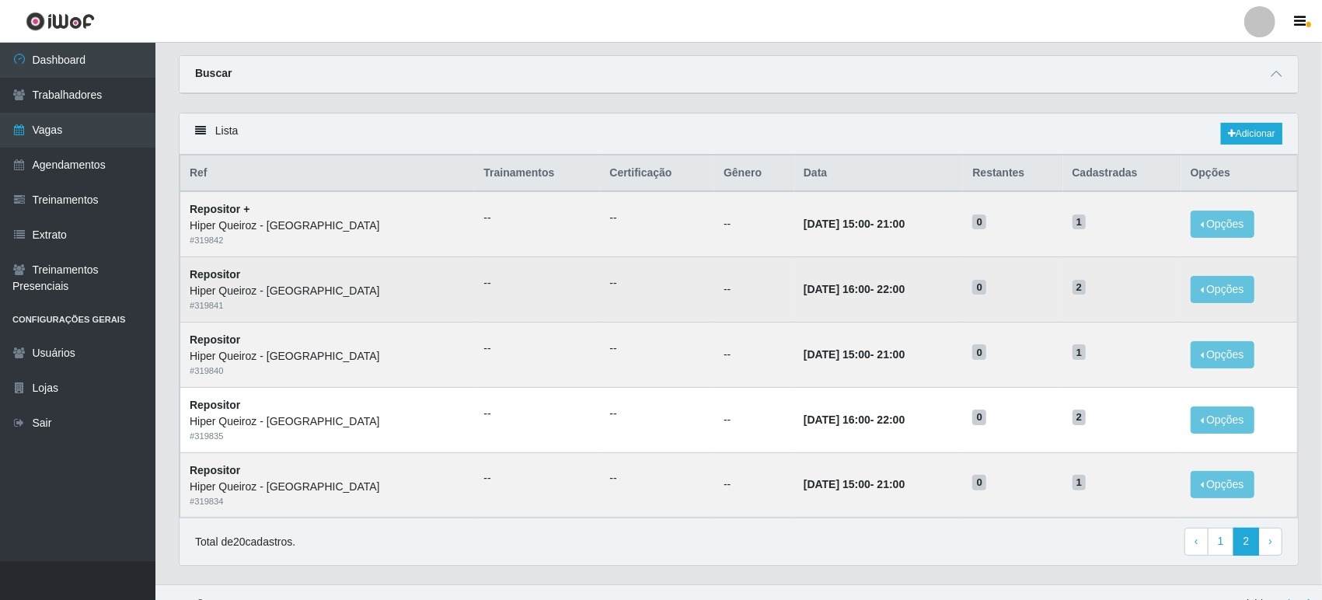
scroll to position [63, 0]
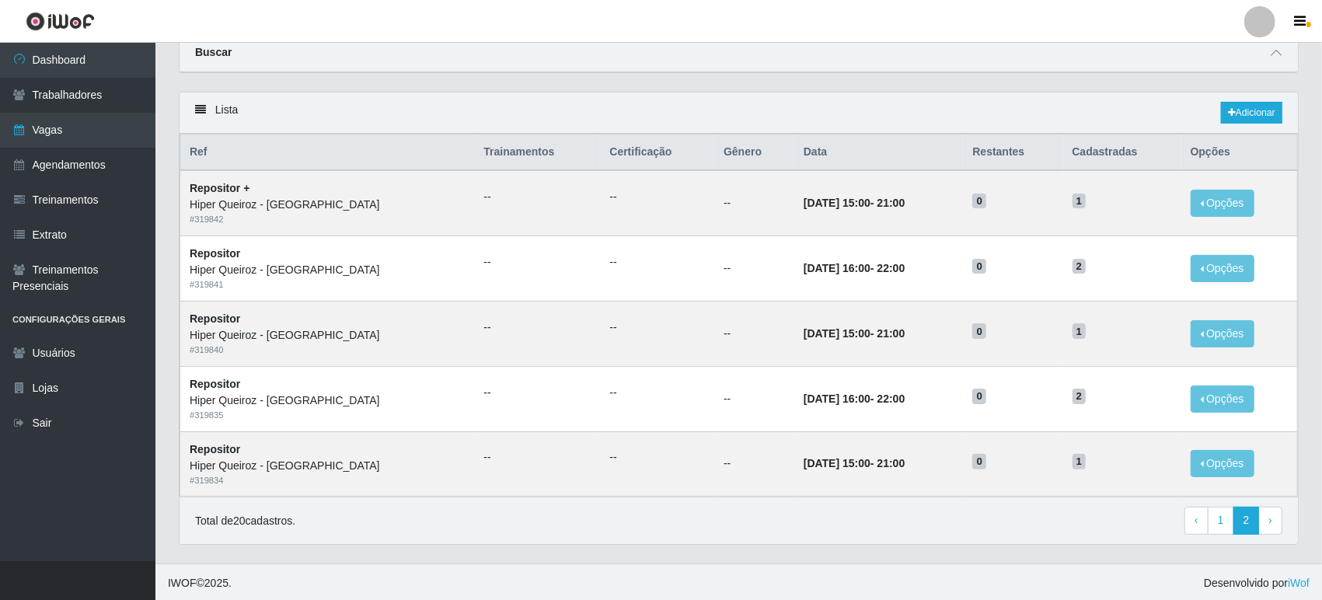
click at [887, 81] on div "Carregando... Buscar Início em [DATE] Término em [DATE] Função [Selecione...] E…" at bounding box center [739, 63] width 1144 height 58
click at [1222, 518] on link "1" at bounding box center [1221, 521] width 26 height 28
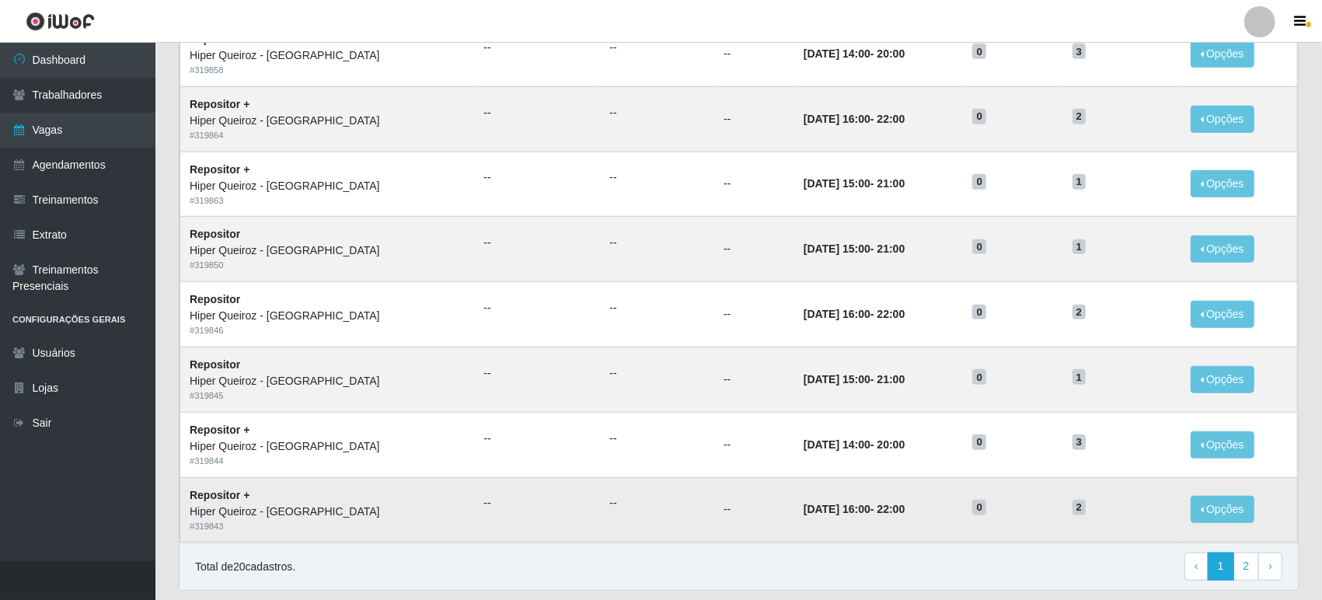
scroll to position [628, 0]
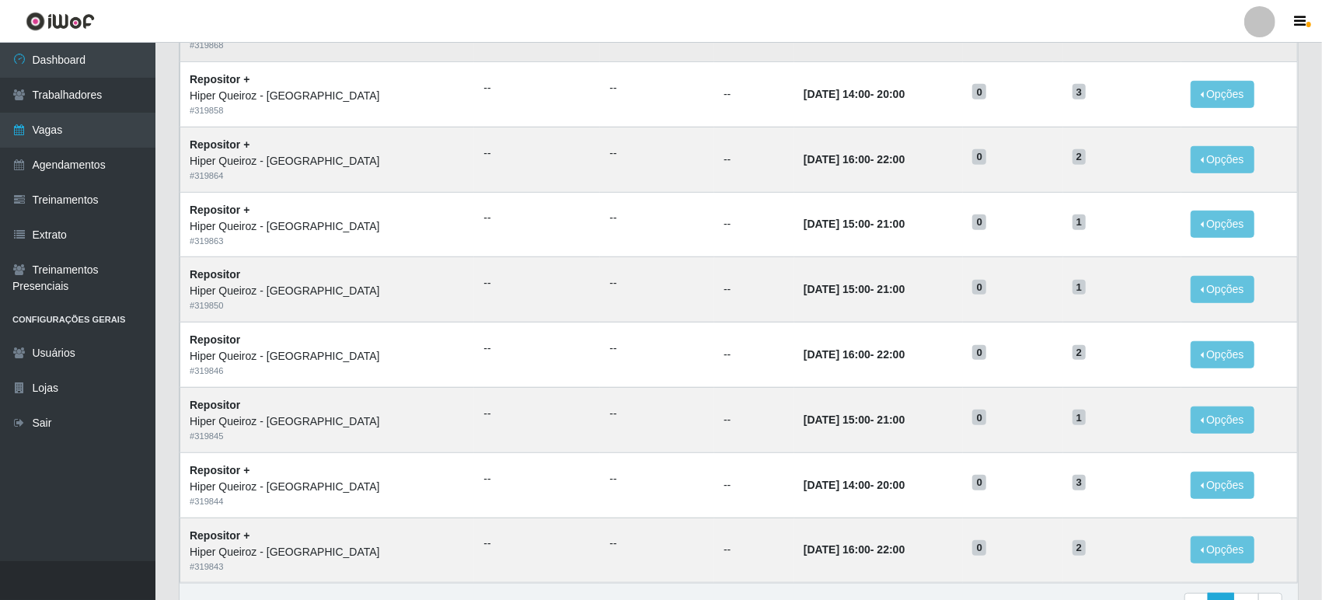
click at [714, 48] on td "--" at bounding box center [754, 29] width 80 height 65
